Goal: Information Seeking & Learning: Learn about a topic

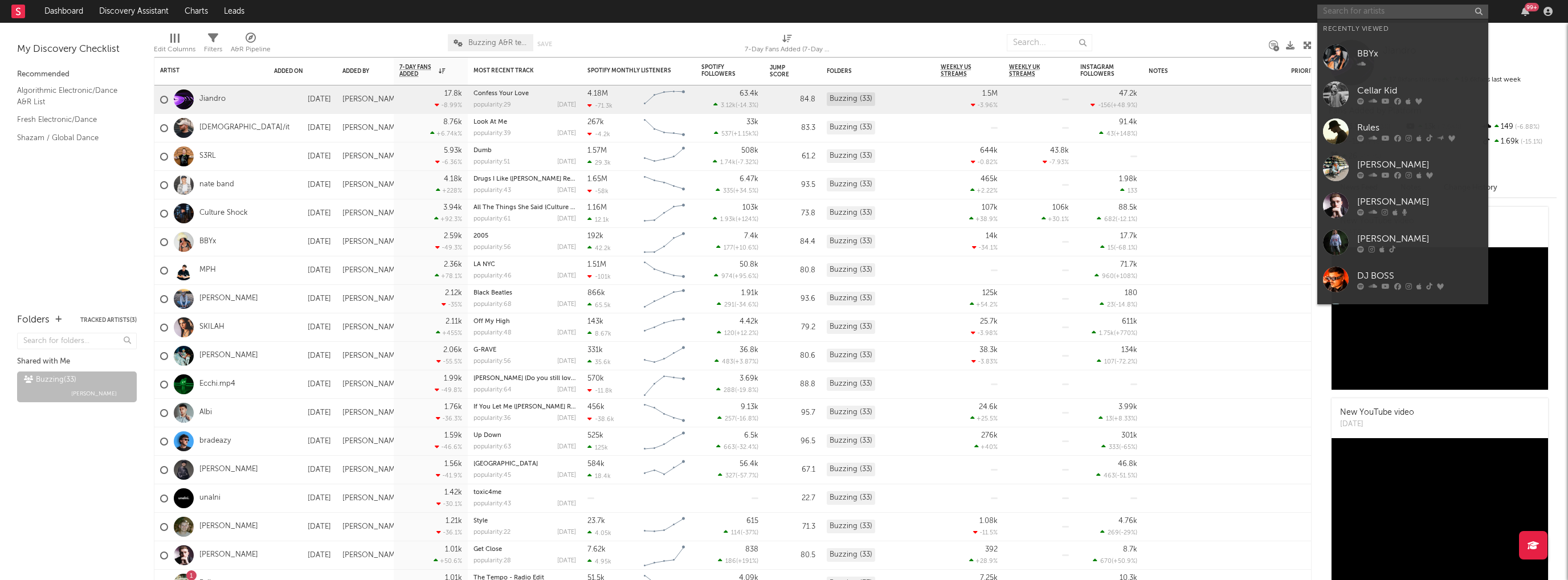
click at [1372, 11] on input "text" at bounding box center [1403, 11] width 171 height 14
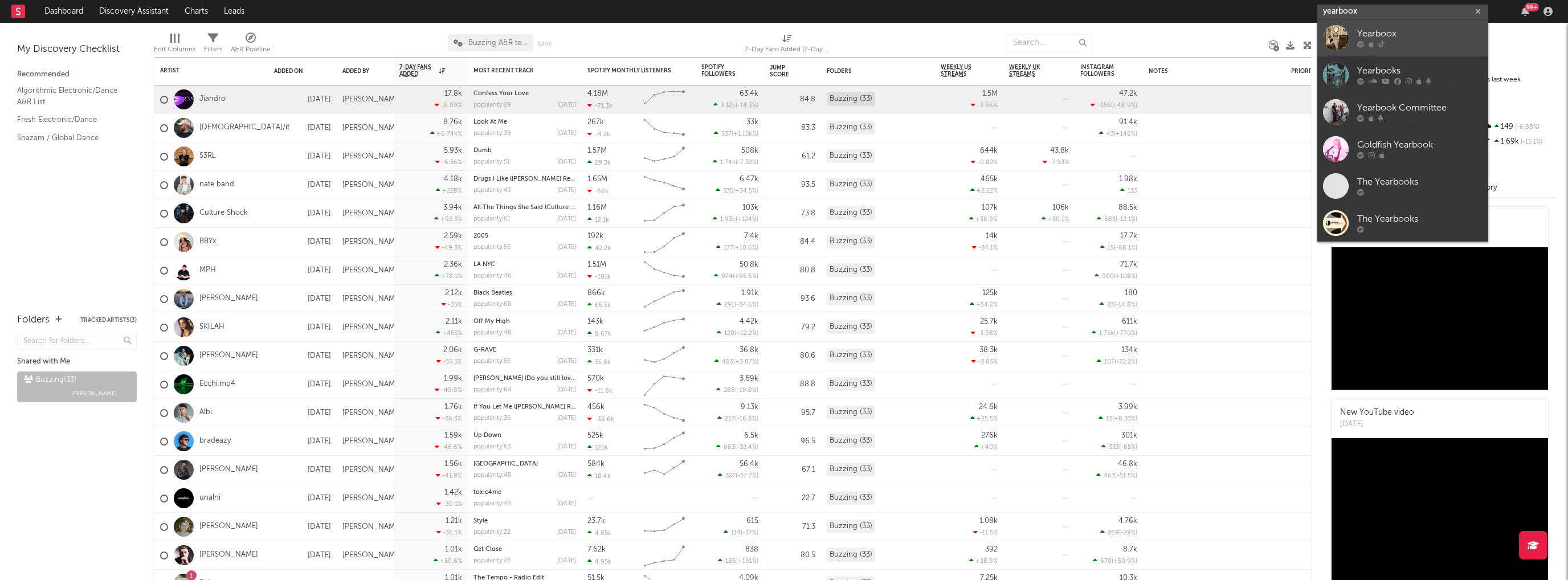
type input "yearboox"
click at [1386, 34] on div "Yearboox" at bounding box center [1420, 34] width 125 height 13
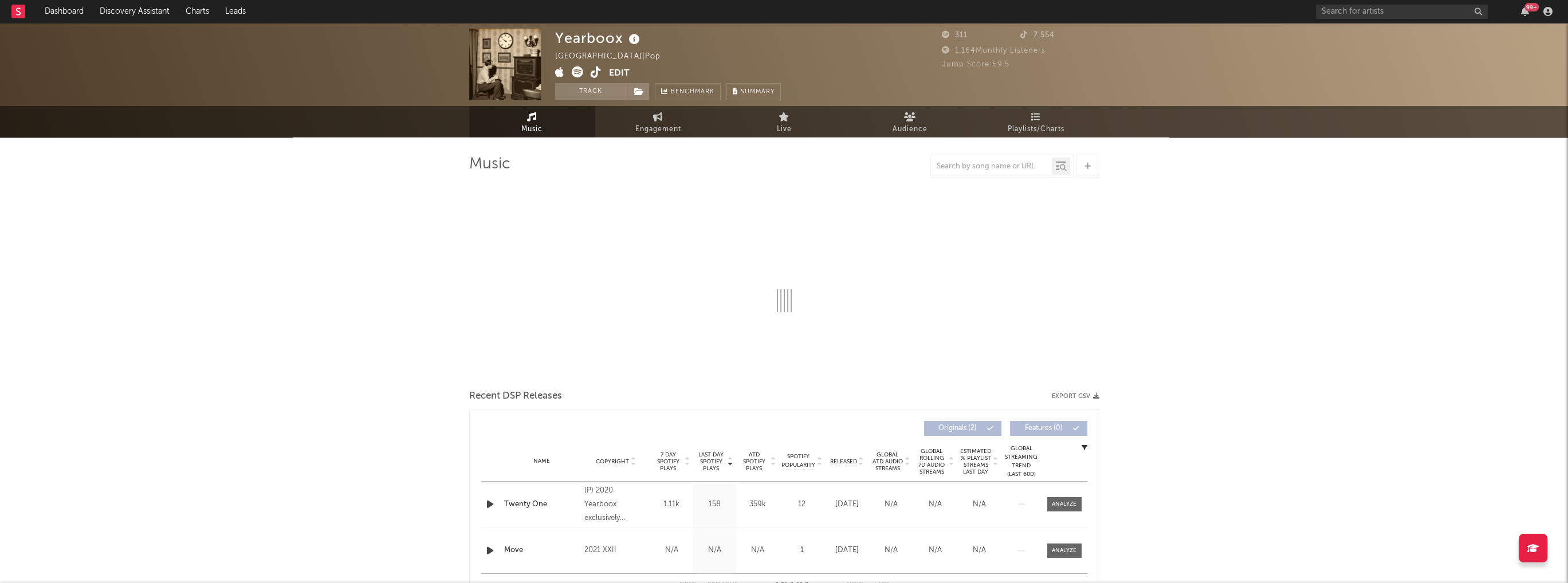
select select "6m"
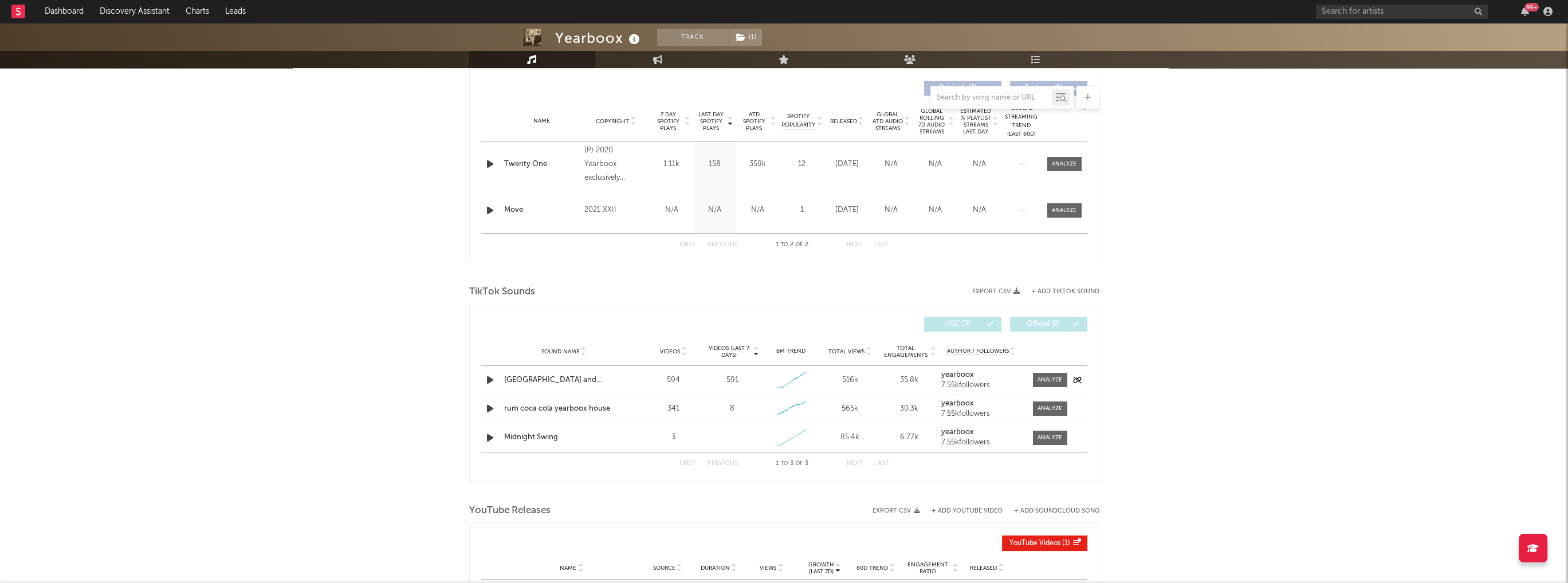
scroll to position [458, 0]
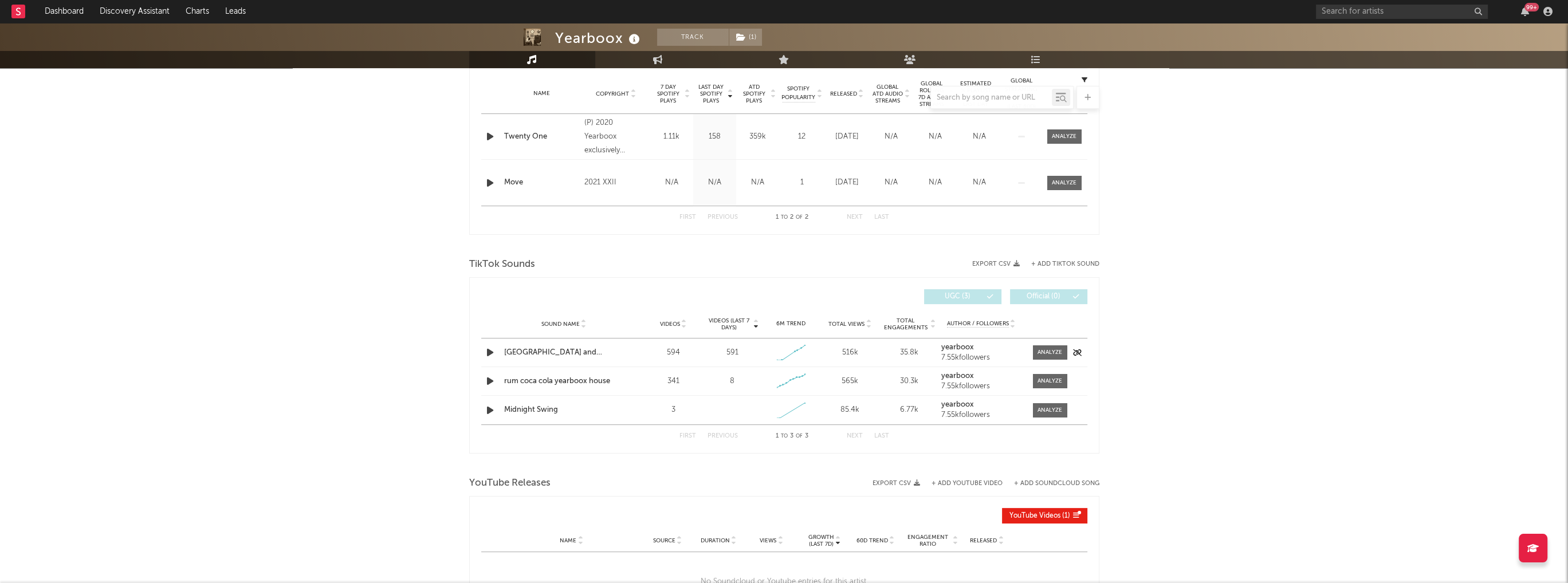
click at [490, 350] on icon "button" at bounding box center [490, 352] width 12 height 14
click at [490, 350] on icon "button" at bounding box center [489, 352] width 11 height 14
click at [1045, 352] on div at bounding box center [1049, 352] width 25 height 9
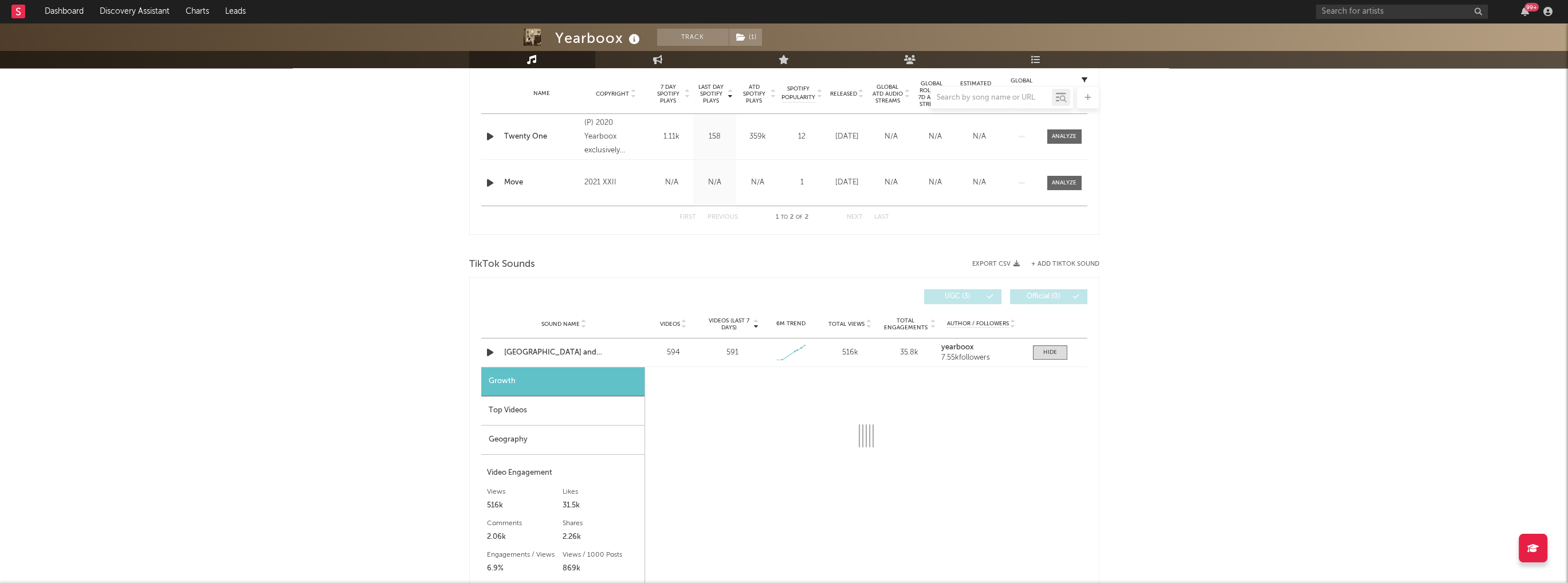
select select "1w"
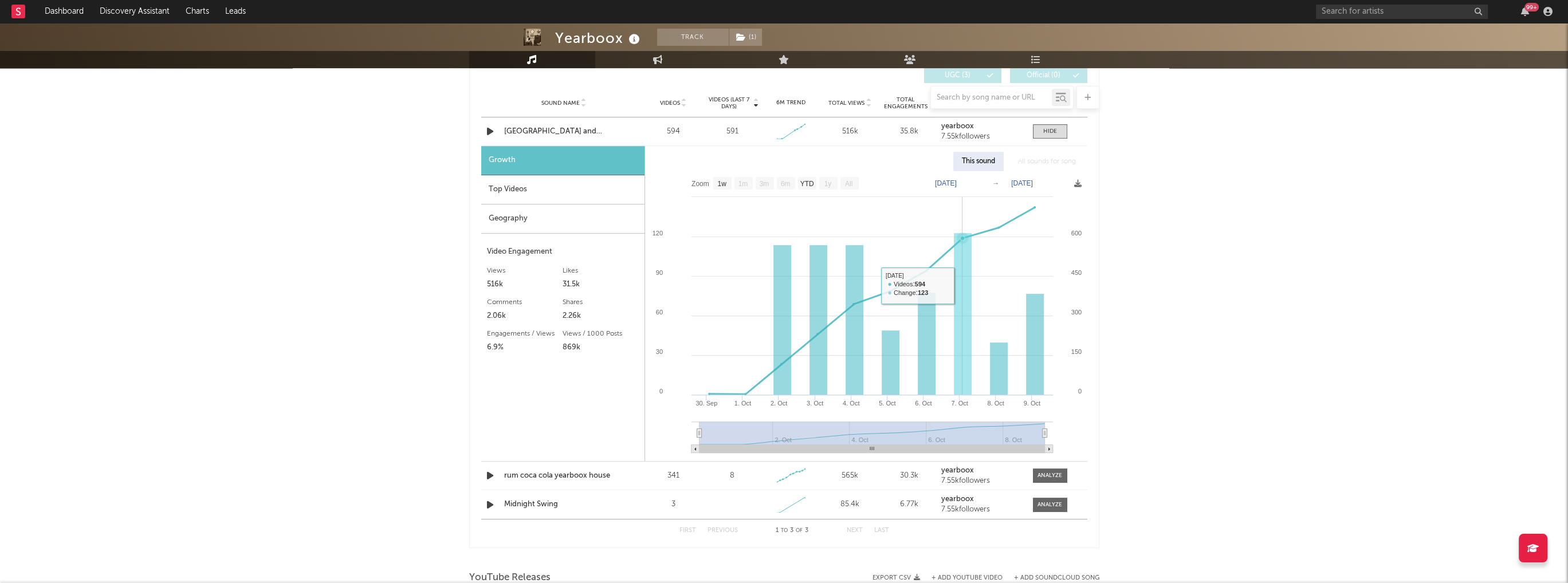
scroll to position [630, 0]
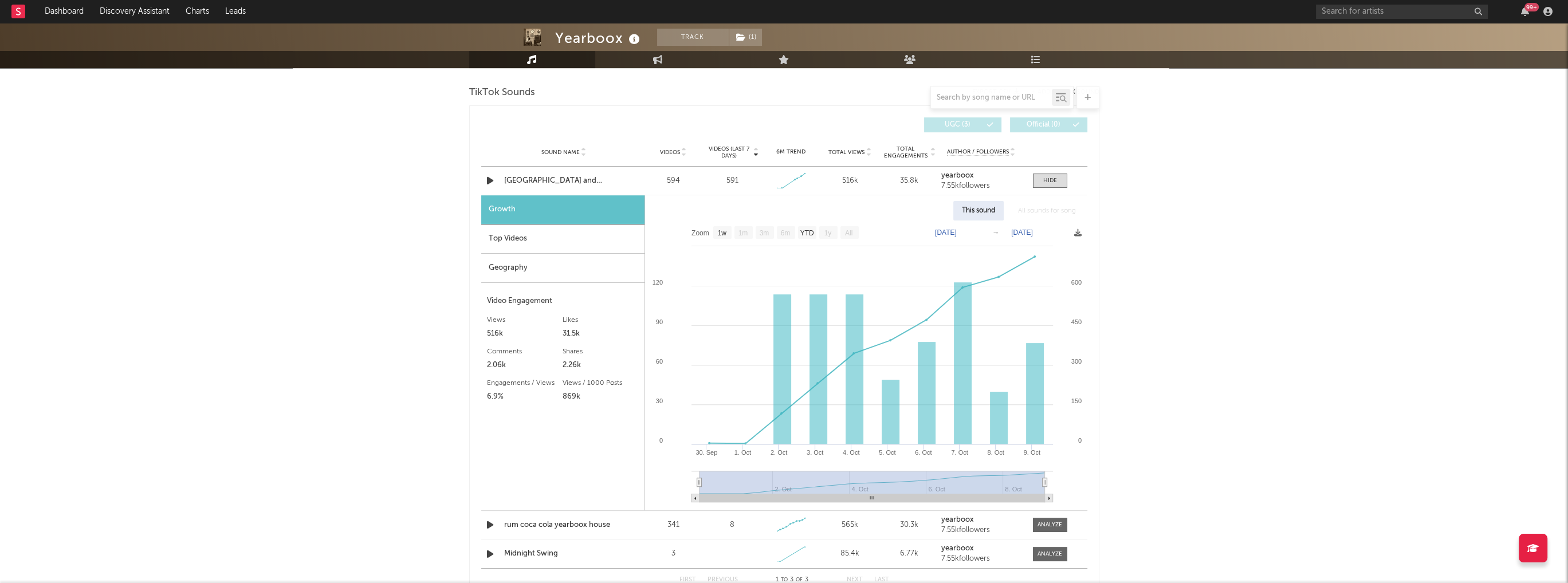
click at [504, 269] on div "Geography" at bounding box center [563, 268] width 163 height 29
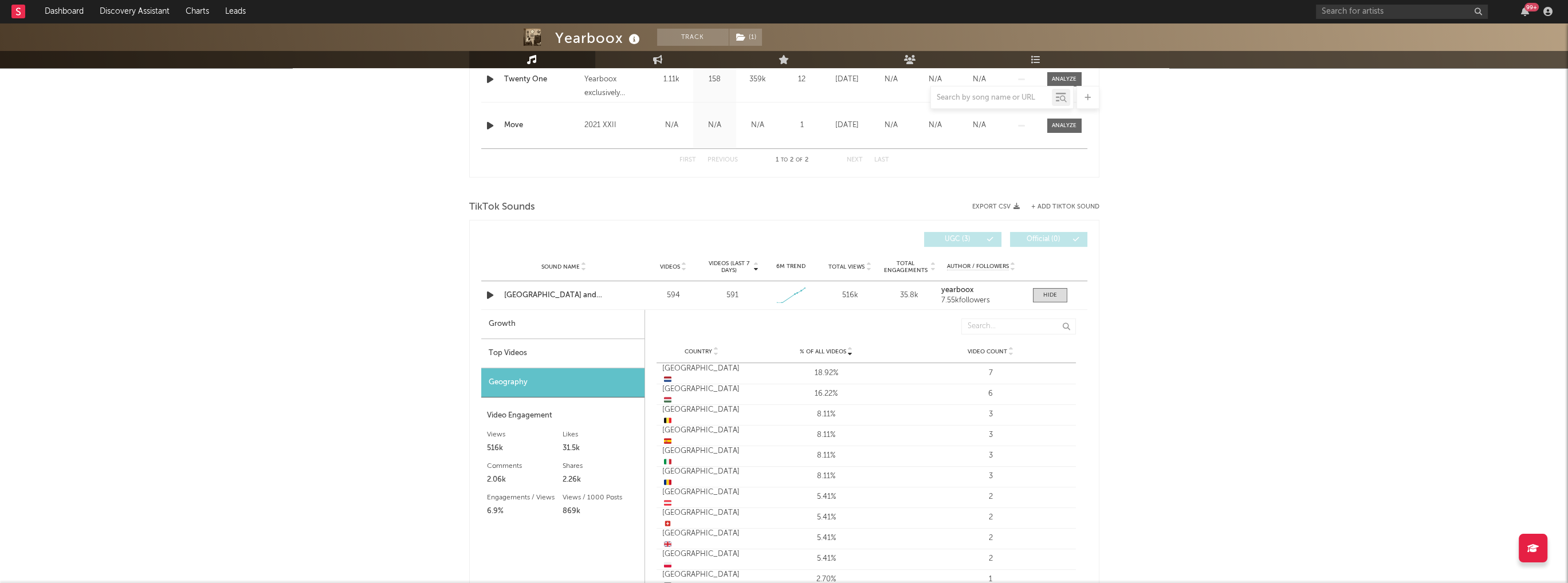
scroll to position [572, 0]
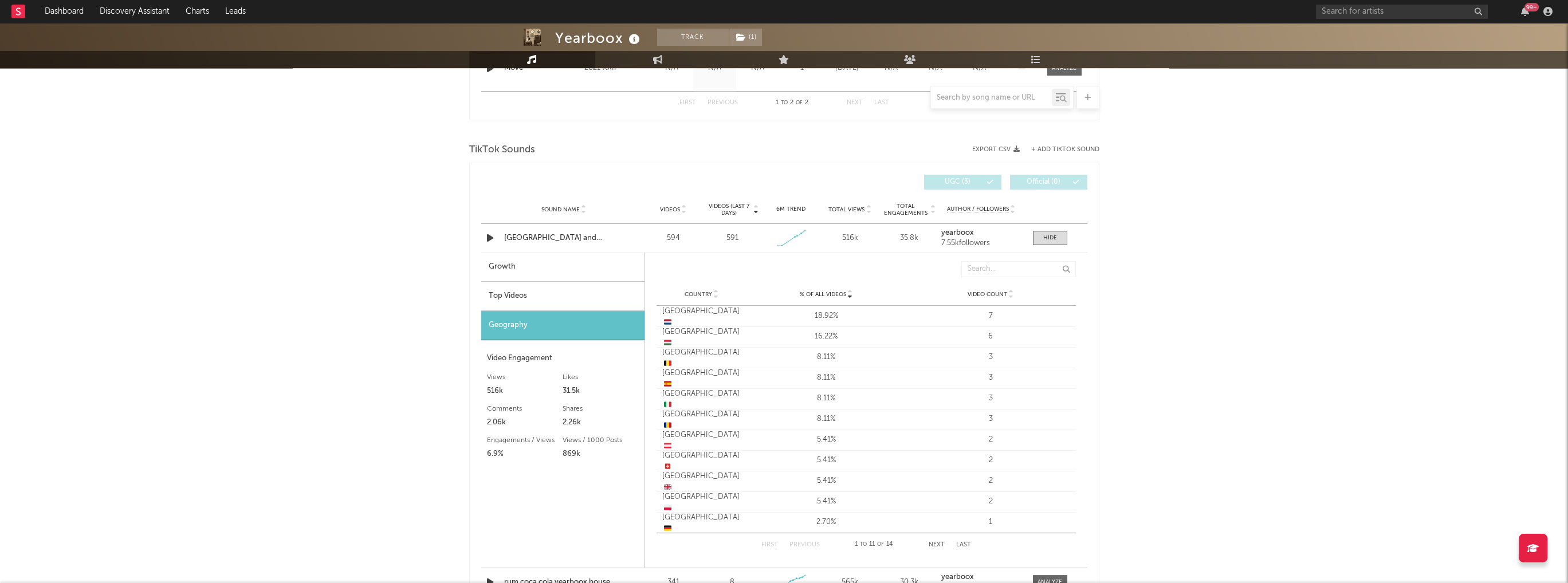
click at [521, 294] on div "Top Videos" at bounding box center [563, 296] width 163 height 29
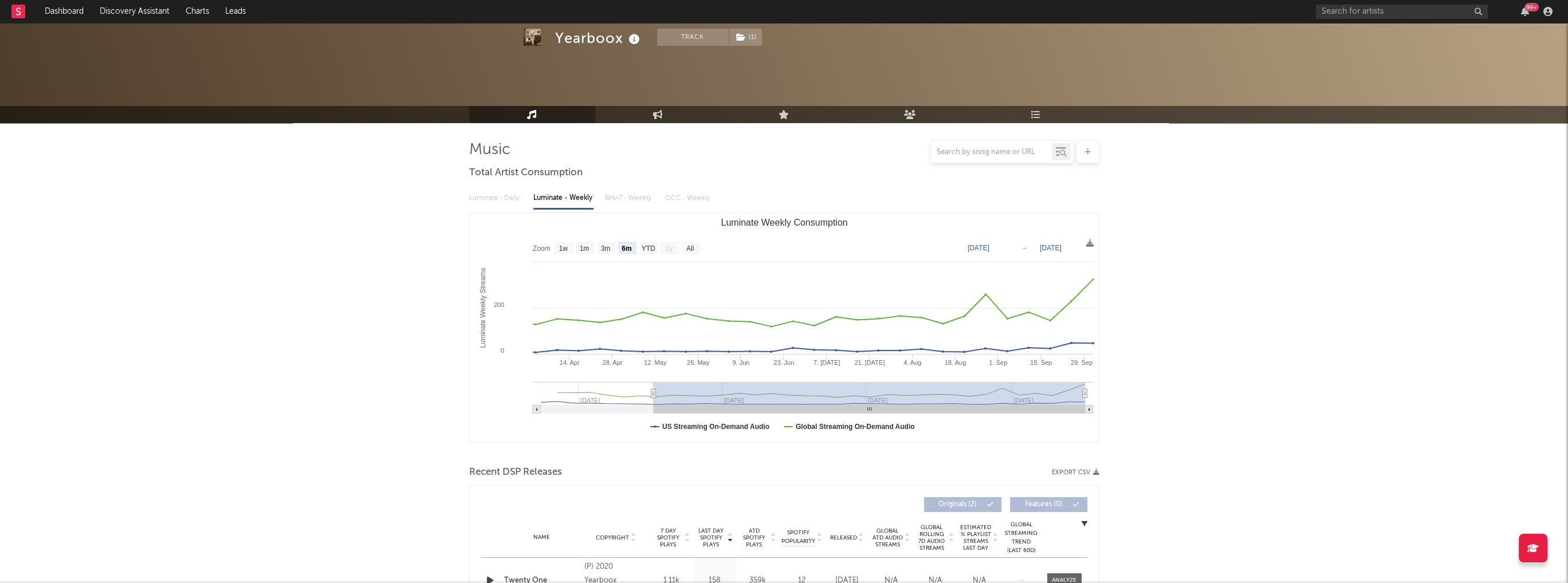
scroll to position [0, 0]
